Goal: Navigation & Orientation: Find specific page/section

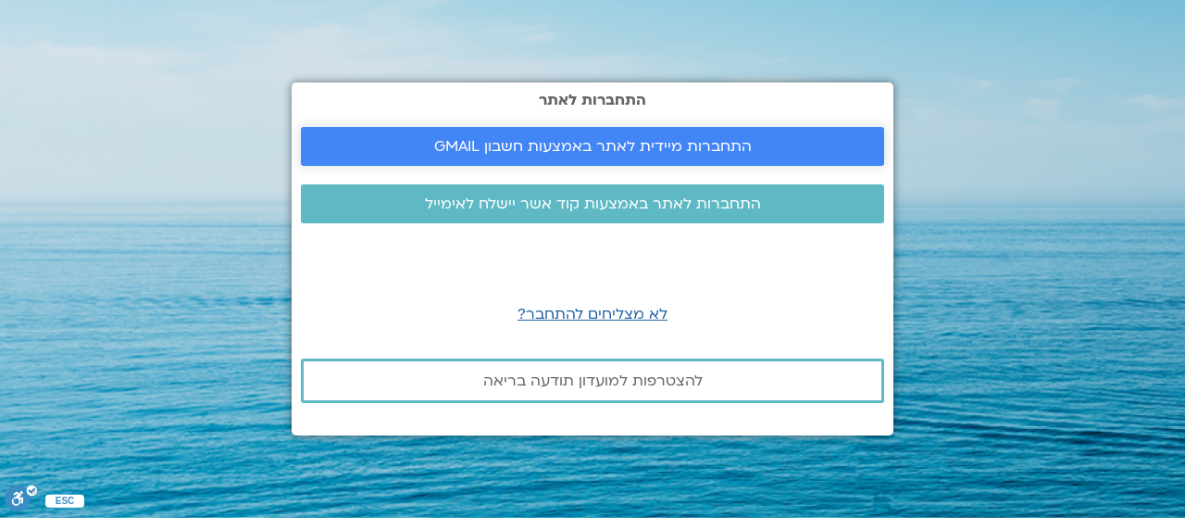
click at [641, 149] on span "התחברות מיידית לאתר באמצעות חשבון GMAIL" at bounding box center [593, 146] width 318 height 17
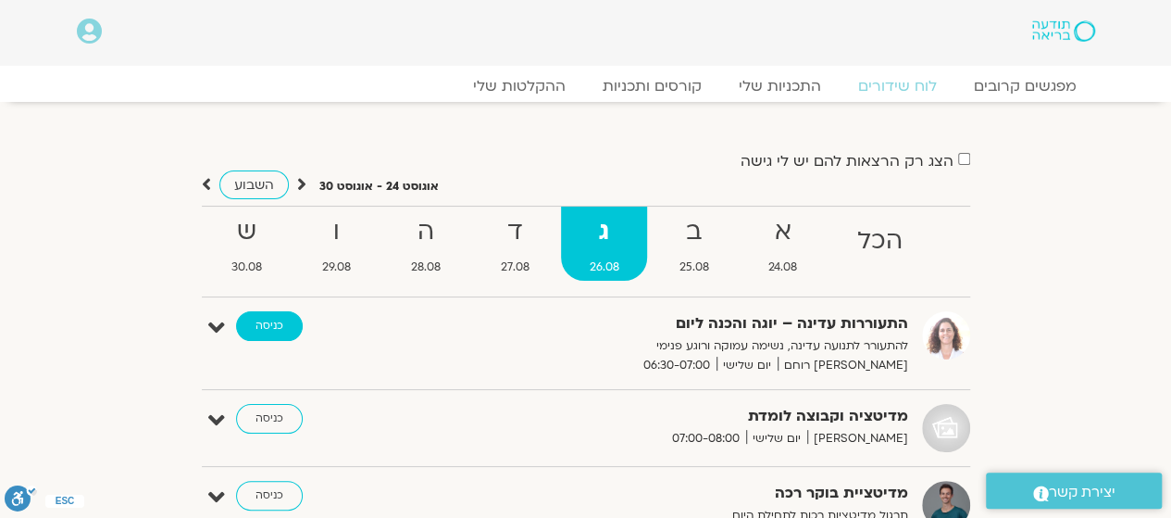
click at [269, 328] on link "כניסה" at bounding box center [269, 326] width 67 height 30
